Goal: Find specific page/section: Find specific page/section

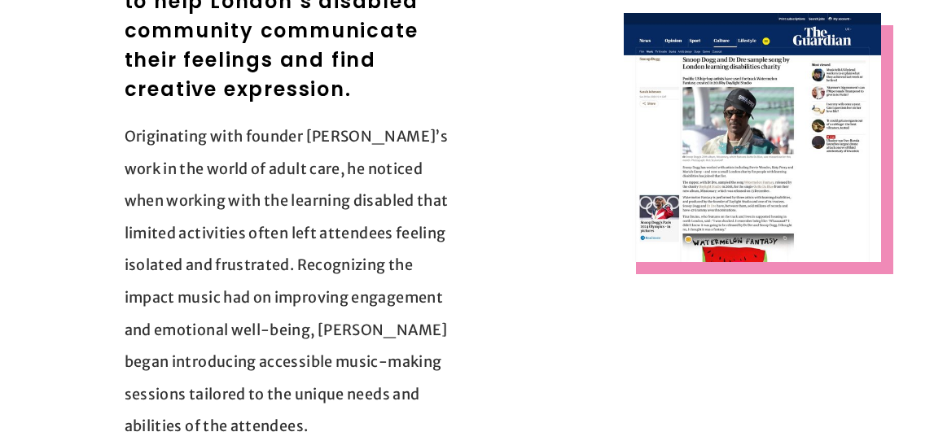
scroll to position [2901, 0]
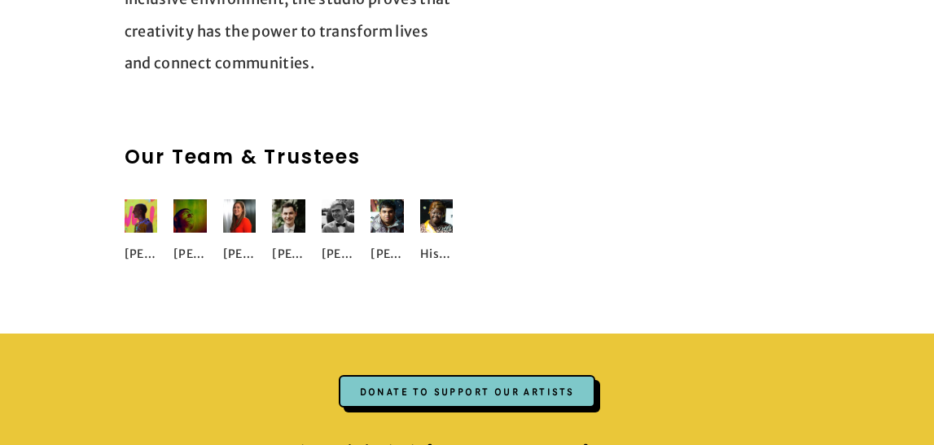
click at [424, 201] on div "Hisba Brimah" at bounding box center [436, 234] width 33 height 71
click at [435, 238] on div "Hisba Brimah" at bounding box center [436, 254] width 33 height 33
click at [450, 199] on img at bounding box center [436, 215] width 33 height 33
click at [430, 199] on img at bounding box center [436, 215] width 33 height 33
click at [431, 238] on div "Hisba Brimah" at bounding box center [436, 254] width 33 height 33
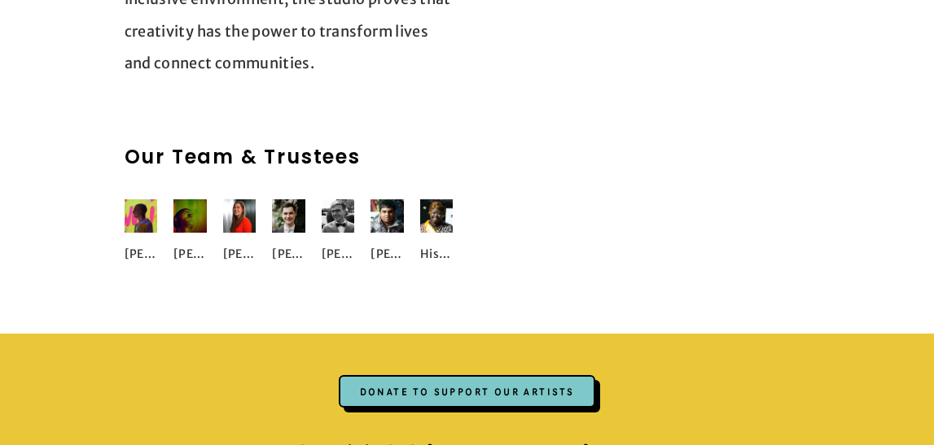
click at [439, 239] on div "Hisba Brimah" at bounding box center [445, 242] width 50 height 87
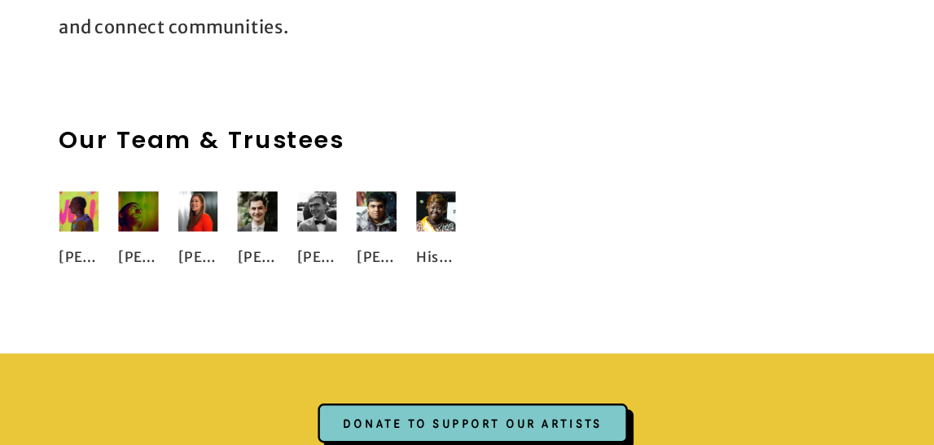
click at [448, 199] on img at bounding box center [436, 215] width 33 height 33
click at [444, 199] on img at bounding box center [436, 215] width 33 height 33
click at [257, 142] on h2 "Our Team & Trustees" at bounding box center [289, 156] width 329 height 29
click at [431, 238] on div "Hisba Brimah" at bounding box center [436, 254] width 33 height 33
